Goal: Information Seeking & Learning: Learn about a topic

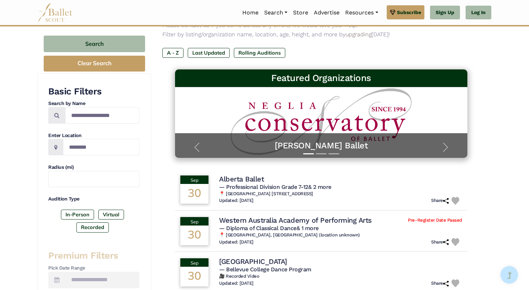
scroll to position [71, 0]
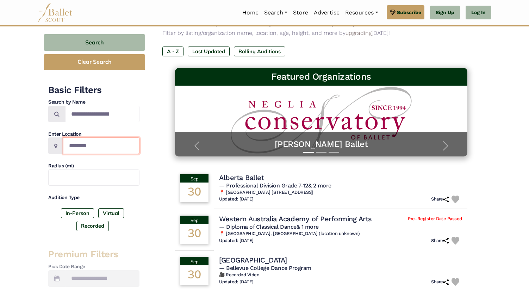
click at [118, 149] on input "Location" at bounding box center [101, 145] width 76 height 17
type input "**********"
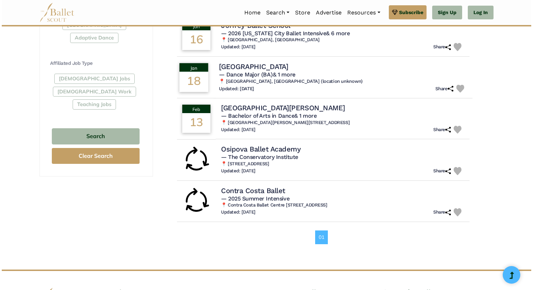
scroll to position [393, 0]
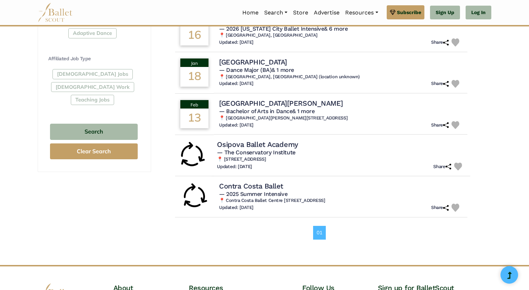
click at [247, 147] on h4 "Osipova Ballet Academy" at bounding box center [257, 145] width 81 height 10
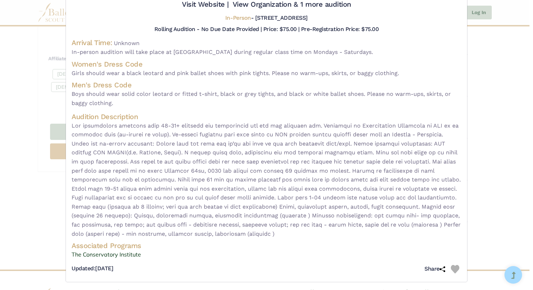
scroll to position [54, 0]
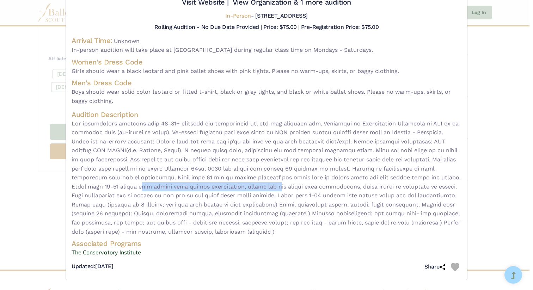
drag, startPoint x: 101, startPoint y: 187, endPoint x: 237, endPoint y: 184, distance: 135.4
click at [237, 185] on span at bounding box center [267, 177] width 390 height 117
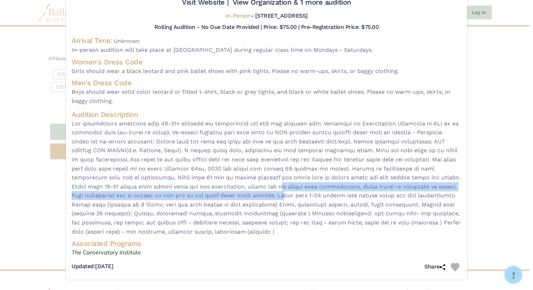
drag, startPoint x: 240, startPoint y: 188, endPoint x: 272, endPoint y: 196, distance: 33.1
click at [272, 196] on span at bounding box center [267, 177] width 390 height 117
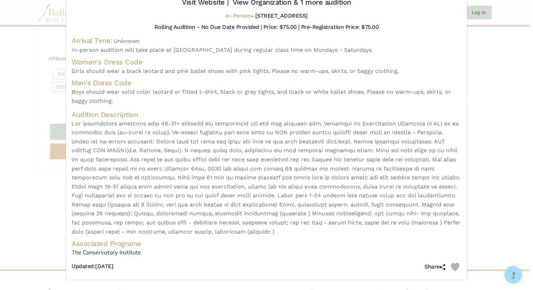
click at [276, 220] on span at bounding box center [267, 177] width 390 height 117
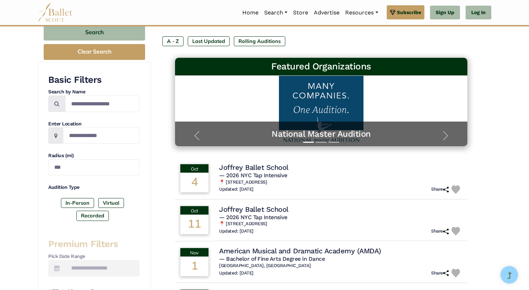
scroll to position [0, 0]
